Goal: Task Accomplishment & Management: Manage account settings

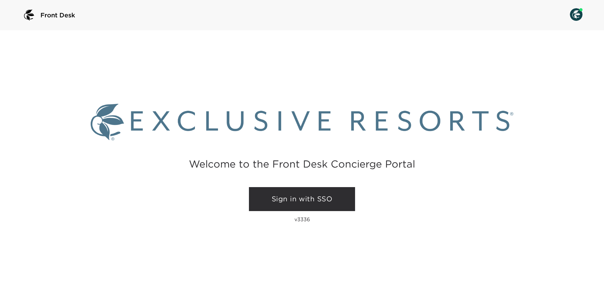
click at [315, 201] on link "Sign in with SSO" at bounding box center [302, 199] width 106 height 24
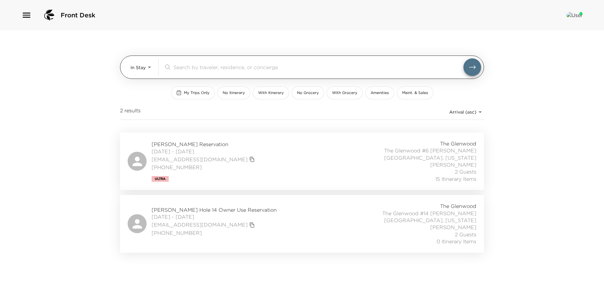
click at [141, 67] on body "Front Desk In Stay In-Stay ​ My Trips Only No Itinerary With Itinerary No Groce…" at bounding box center [302, 150] width 604 height 301
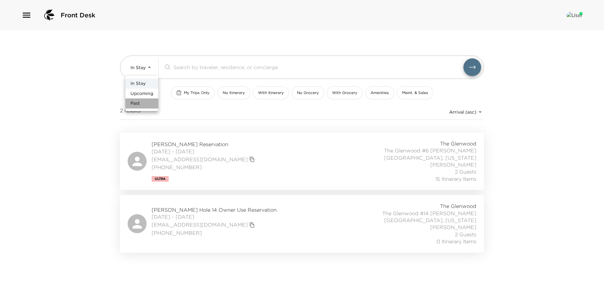
click at [147, 99] on li "Past" at bounding box center [141, 104] width 33 height 10
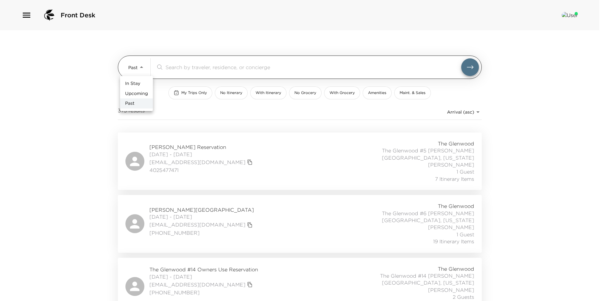
click at [138, 63] on body "Front Desk Past Past ​ My Trips Only No Itinerary With Itinerary No Grocery Wit…" at bounding box center [302, 150] width 604 height 301
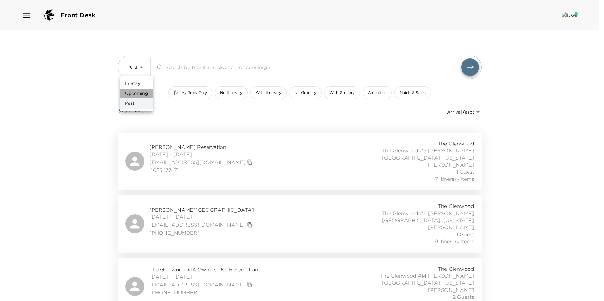
click at [138, 95] on span "Upcoming" at bounding box center [136, 94] width 23 height 6
type input "Upcoming"
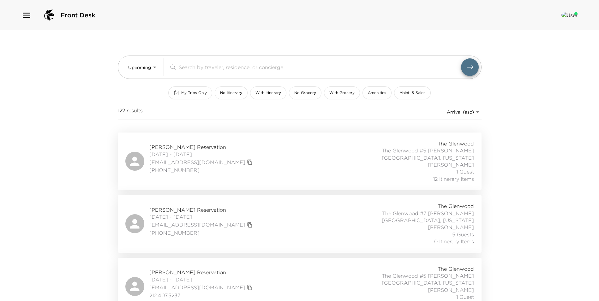
click at [198, 230] on span "512 431-6684" at bounding box center [201, 233] width 105 height 7
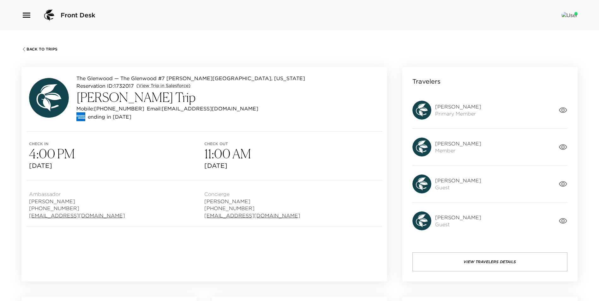
click at [562, 148] on icon "button" at bounding box center [563, 147] width 9 height 9
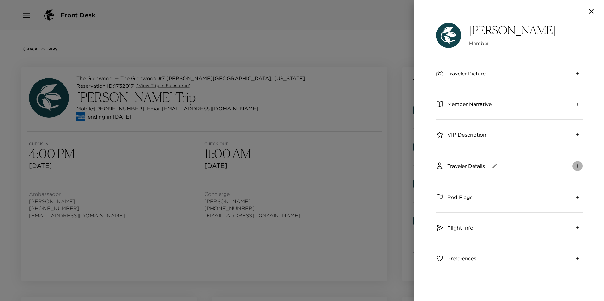
click at [575, 166] on icon "expand" at bounding box center [577, 166] width 5 height 5
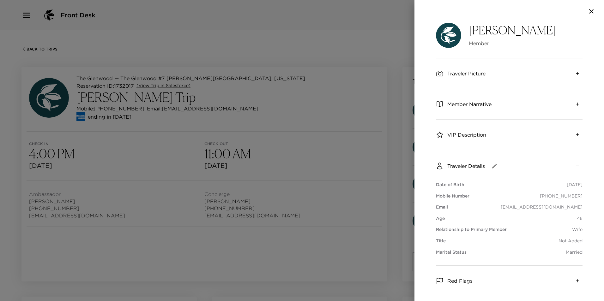
click at [372, 175] on div at bounding box center [302, 150] width 604 height 301
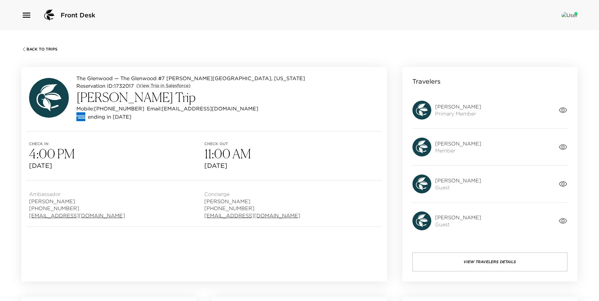
click at [564, 109] on icon "button" at bounding box center [563, 110] width 9 height 9
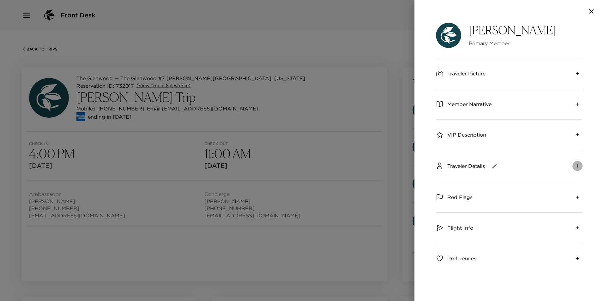
click at [575, 168] on icon "expand" at bounding box center [577, 166] width 5 height 5
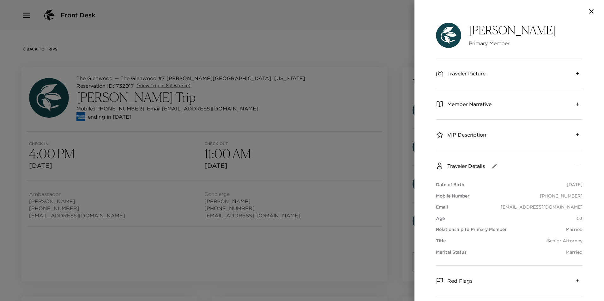
click at [340, 176] on div at bounding box center [302, 150] width 604 height 301
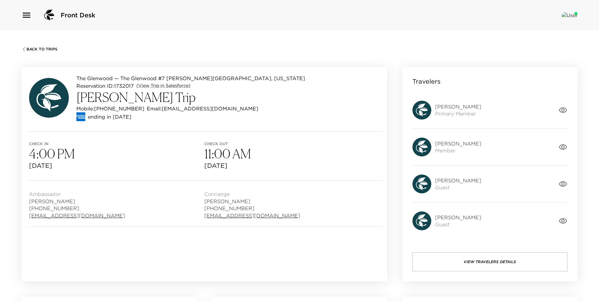
click at [38, 49] on span "Back To Trips" at bounding box center [42, 49] width 31 height 4
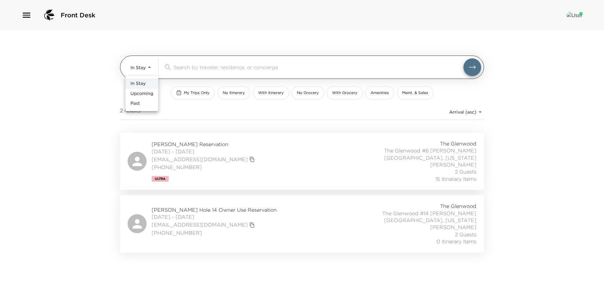
click at [137, 68] on body "Front Desk In Stay In-Stay ​ My Trips Only No Itinerary With Itinerary No Groce…" at bounding box center [302, 150] width 604 height 301
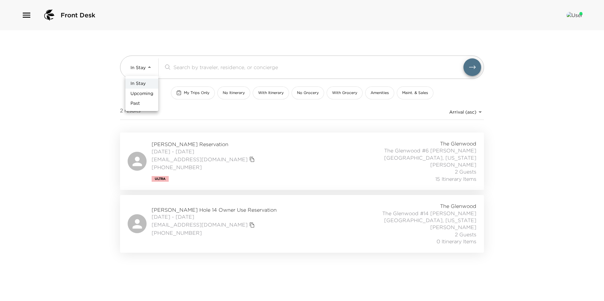
click at [149, 95] on span "Upcoming" at bounding box center [141, 94] width 23 height 6
type input "Upcoming"
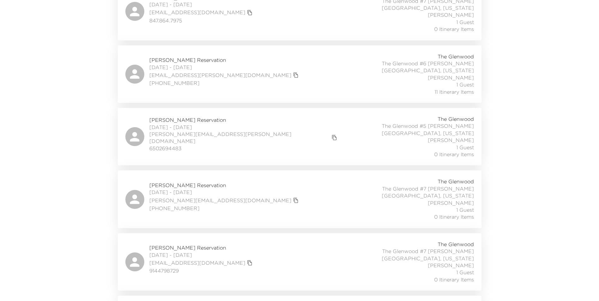
scroll to position [347, 0]
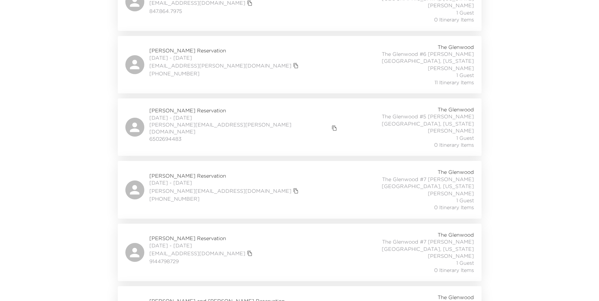
click at [193, 258] on span "9144798729" at bounding box center [201, 261] width 105 height 7
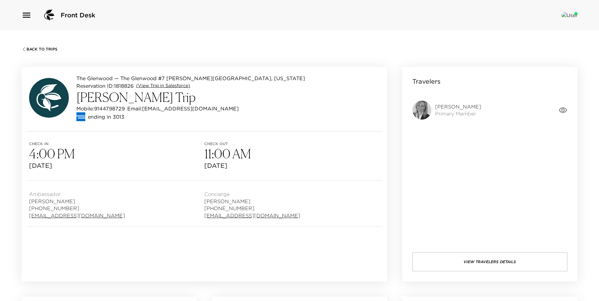
click at [171, 86] on link "(View Trip in Salesforce)" at bounding box center [163, 86] width 54 height 6
click at [267, 49] on div "Back To Trips" at bounding box center [299, 48] width 556 height 6
